Goal: Task Accomplishment & Management: Use online tool/utility

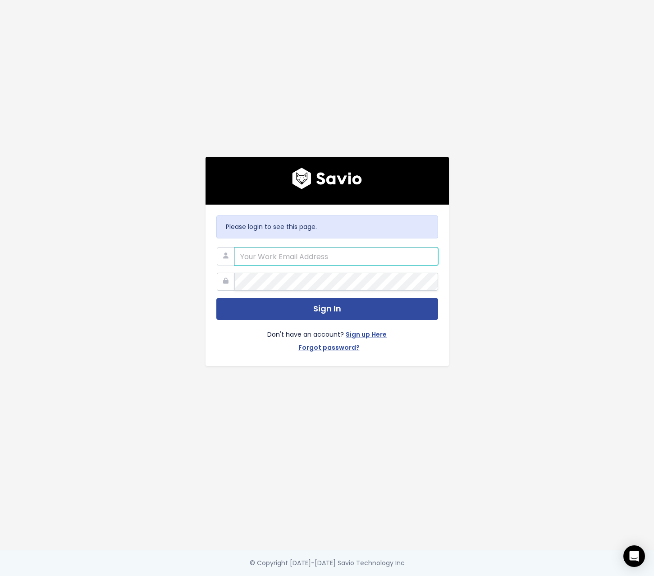
type input "akubik@makeshift.ca"
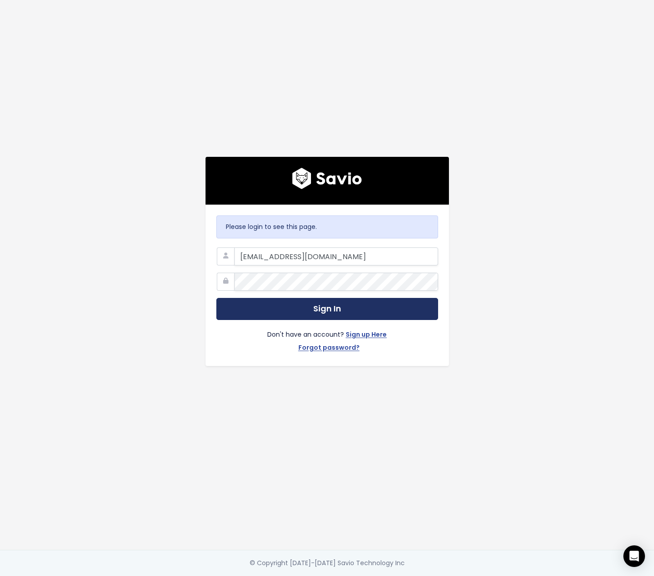
click at [343, 307] on button "Sign In" at bounding box center [327, 309] width 222 height 22
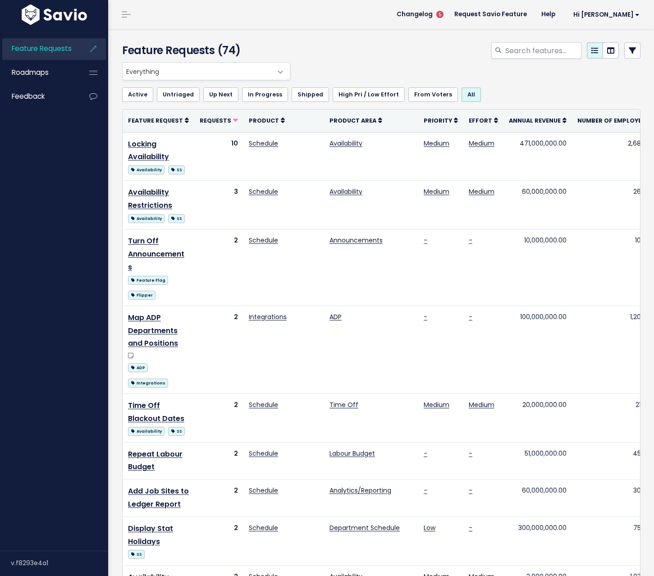
click at [217, 65] on span "Everything" at bounding box center [197, 71] width 149 height 17
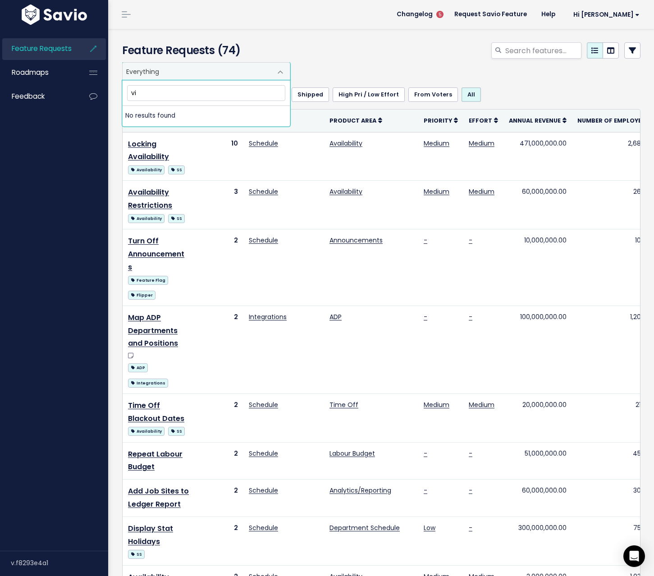
type input "v"
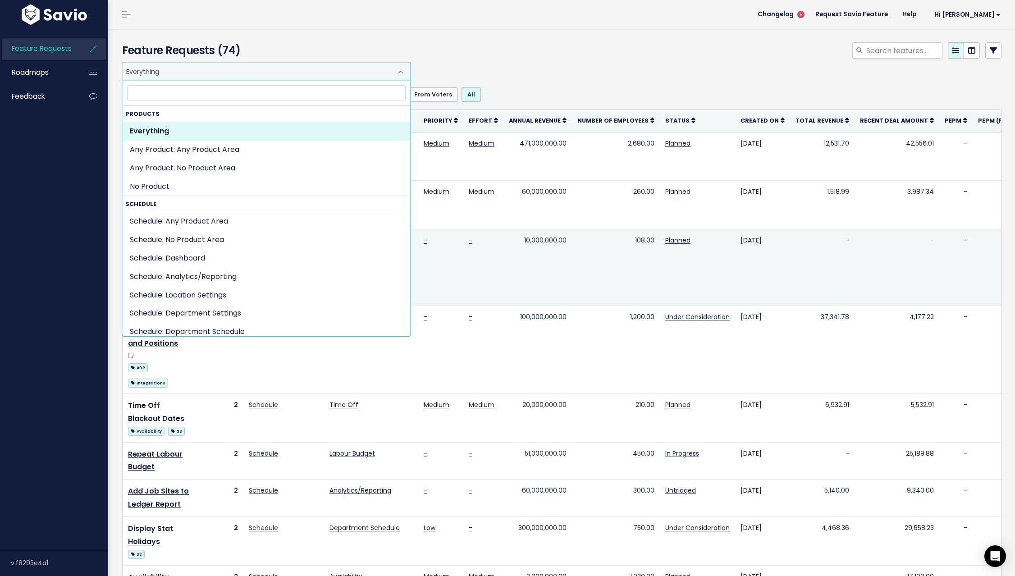
scroll to position [0, 28]
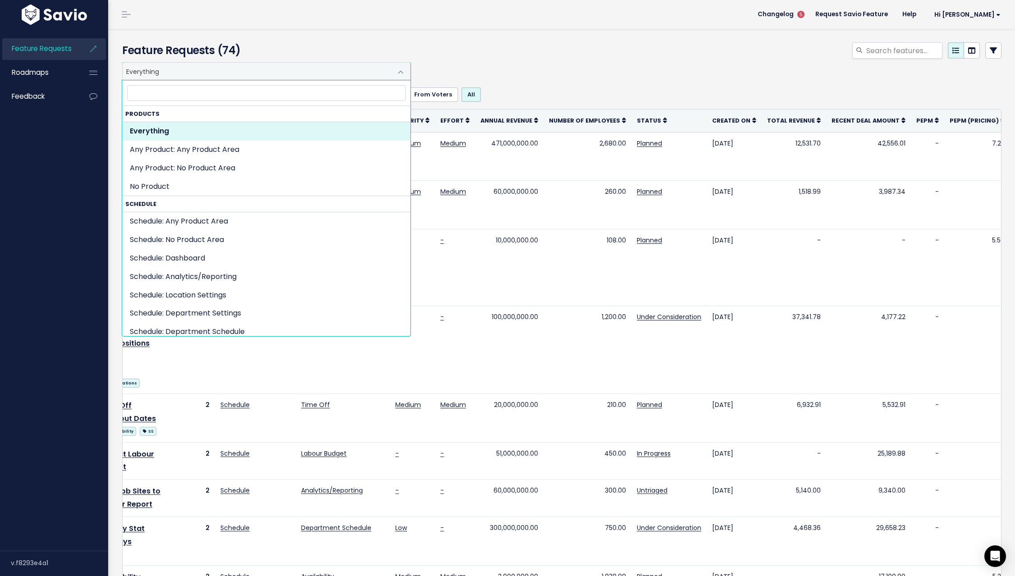
click at [527, 48] on div at bounding box center [711, 52] width 596 height 20
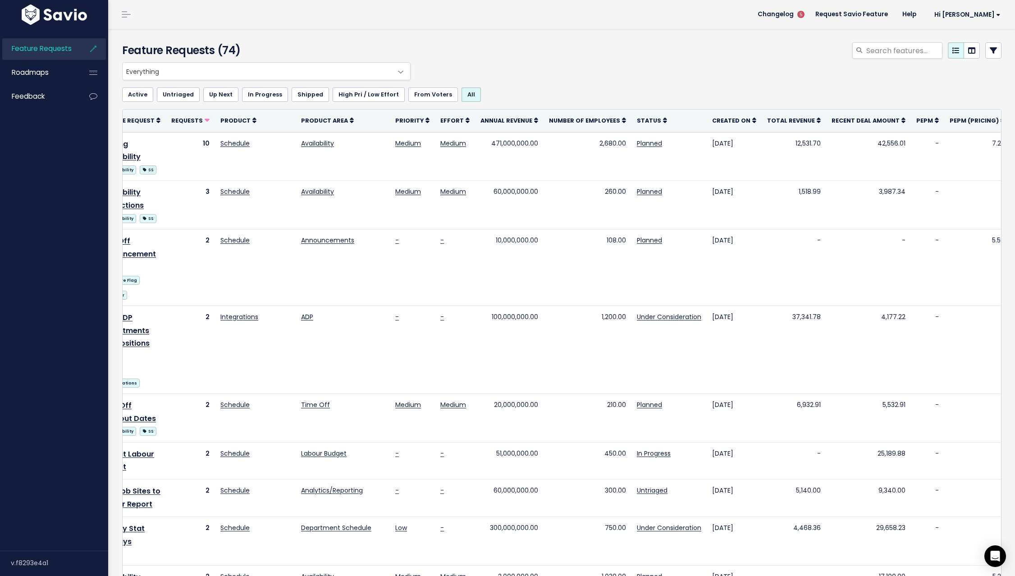
click at [134, 96] on link "Active" at bounding box center [137, 94] width 31 height 14
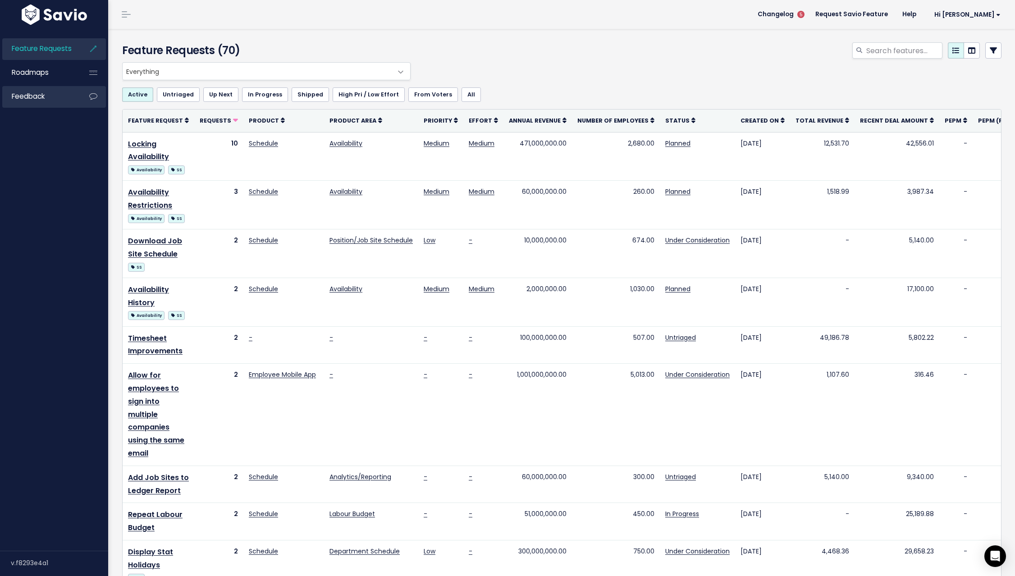
click at [57, 94] on link "Feedback" at bounding box center [38, 96] width 73 height 21
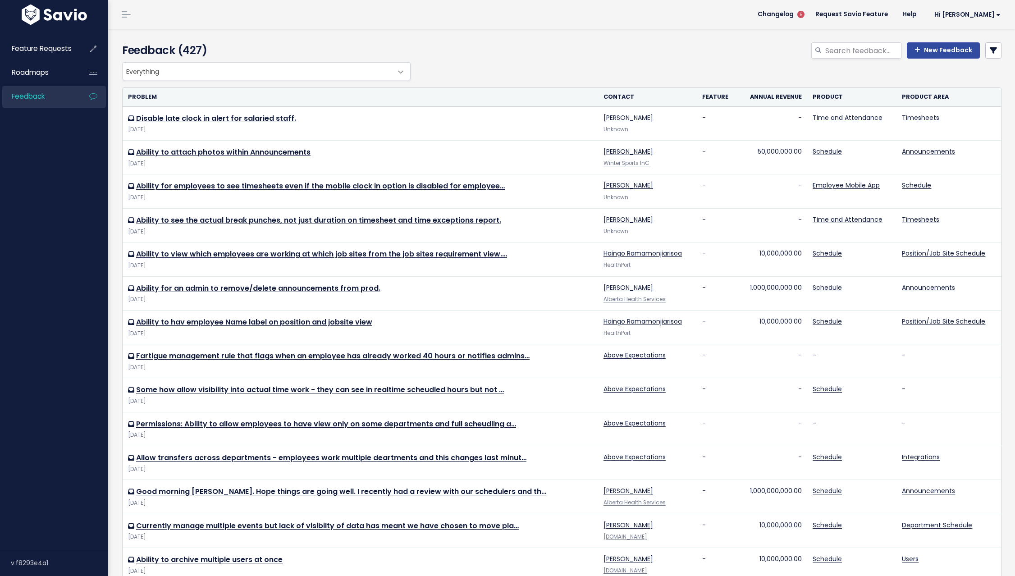
click at [198, 69] on span "Everything" at bounding box center [258, 71] width 270 height 17
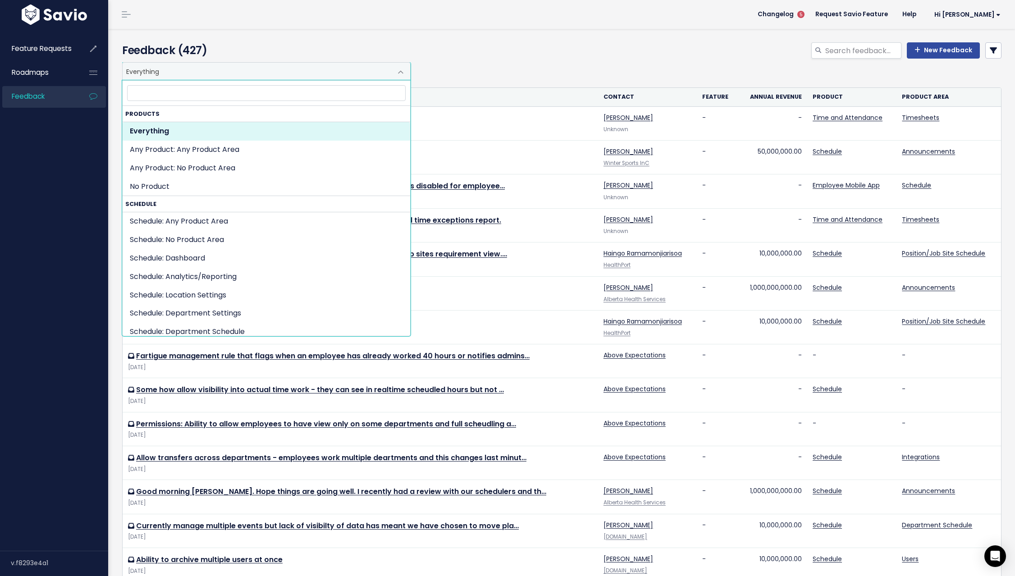
click at [557, 60] on div "New Feedback" at bounding box center [711, 52] width 596 height 20
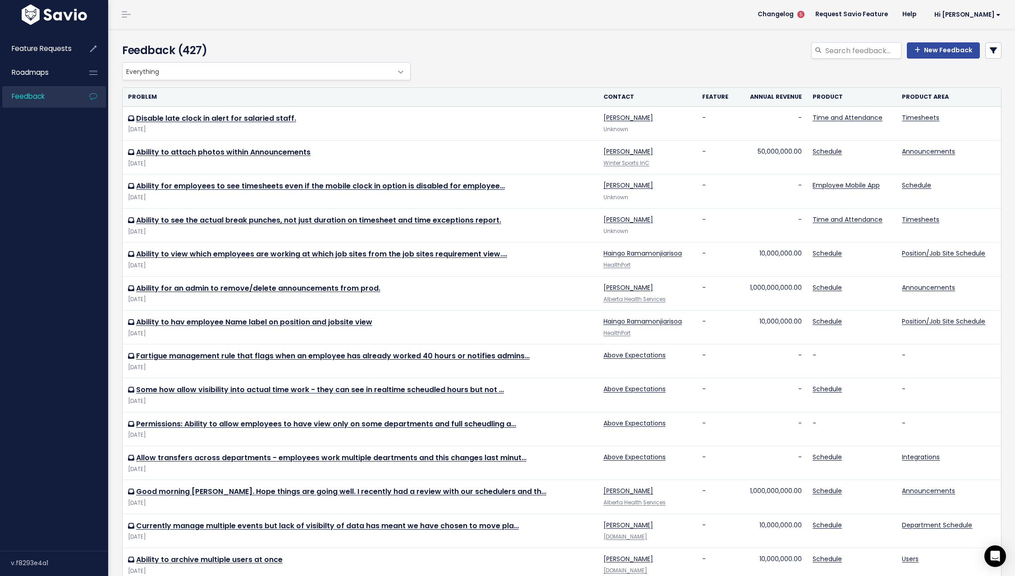
click at [604, 99] on th "Contact" at bounding box center [647, 97] width 99 height 18
click at [861, 49] on input "search" at bounding box center [863, 50] width 77 height 16
type input "vicitim"
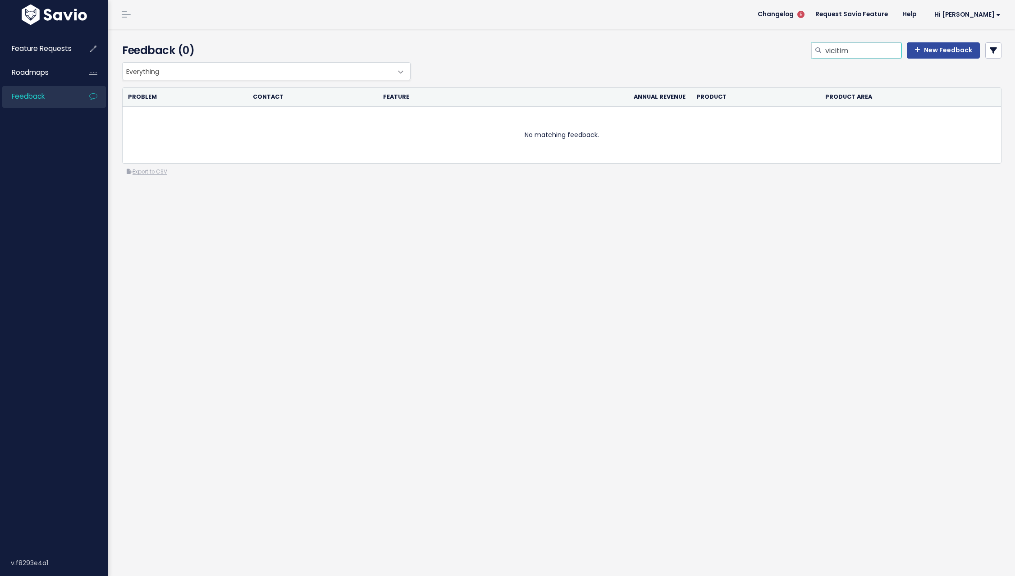
click at [865, 46] on input "vicitim" at bounding box center [863, 50] width 77 height 16
drag, startPoint x: 866, startPoint y: 50, endPoint x: 805, endPoint y: 46, distance: 61.4
click at [804, 46] on div "vicitim New Feedback" at bounding box center [711, 52] width 596 height 20
click at [179, 72] on span "Everything" at bounding box center [258, 71] width 270 height 17
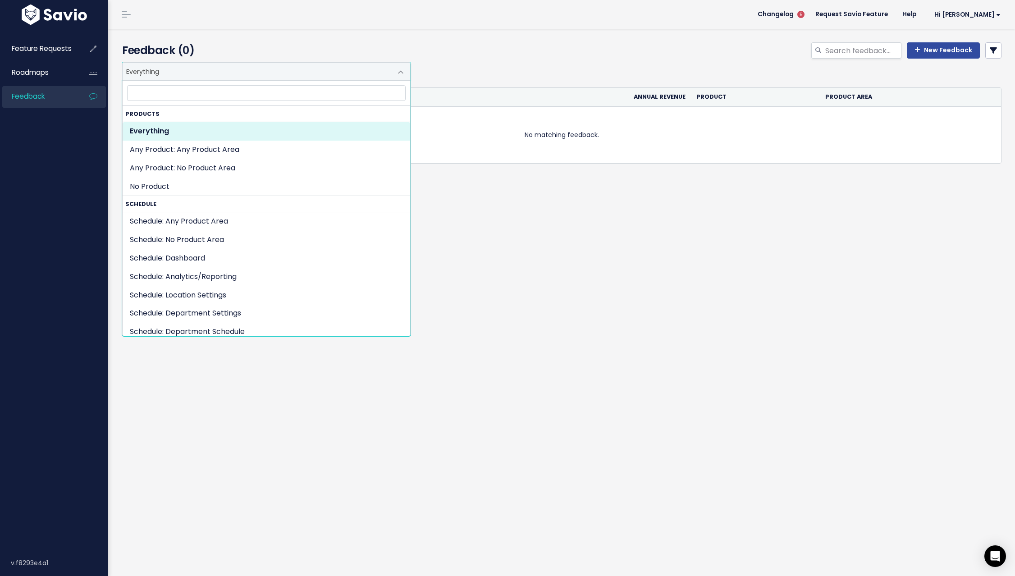
click at [70, 101] on link "Feedback" at bounding box center [38, 96] width 73 height 21
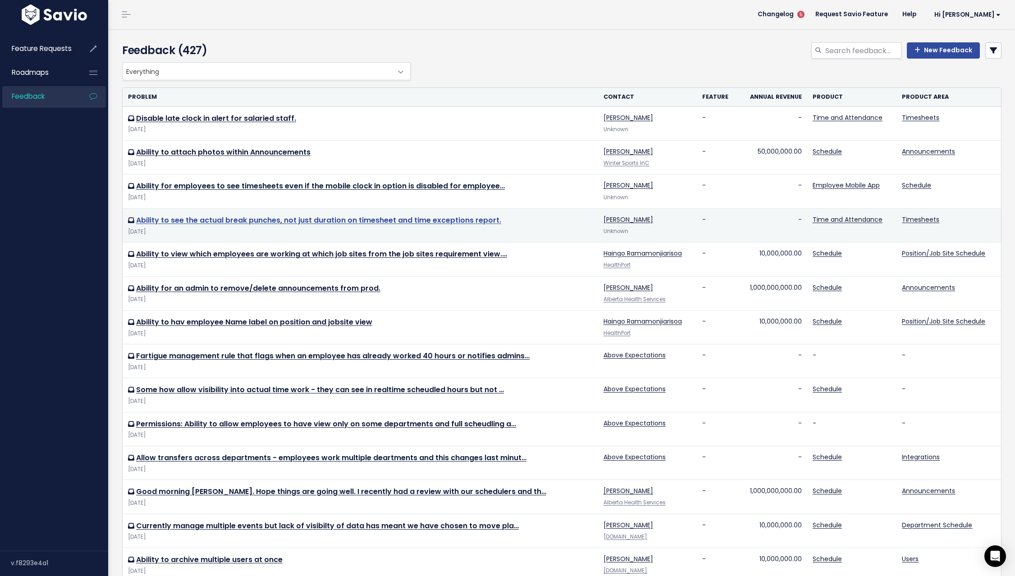
scroll to position [256, 0]
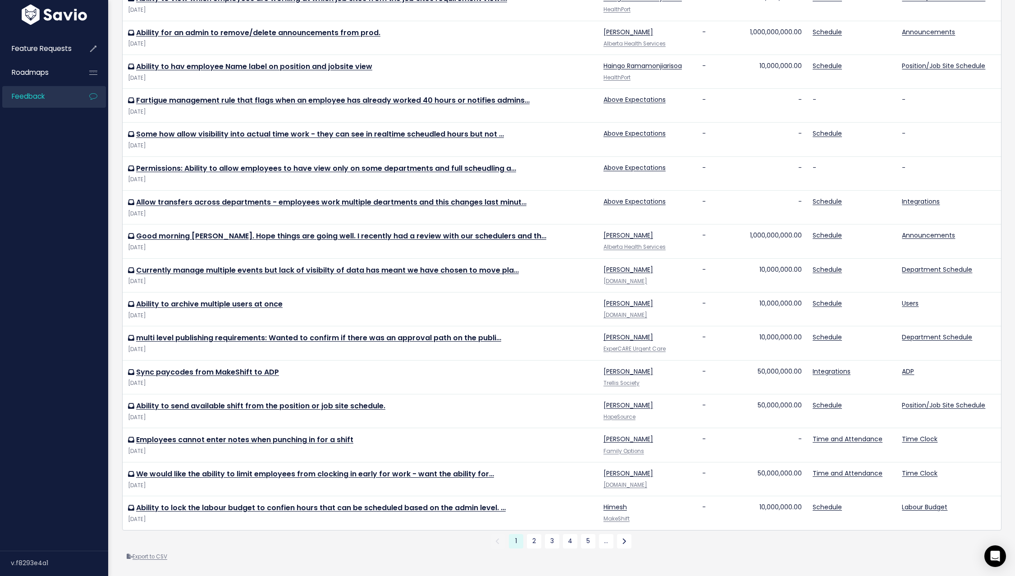
click at [150, 557] on link "Export to CSV" at bounding box center [147, 556] width 41 height 7
